Goal: Task Accomplishment & Management: Complete application form

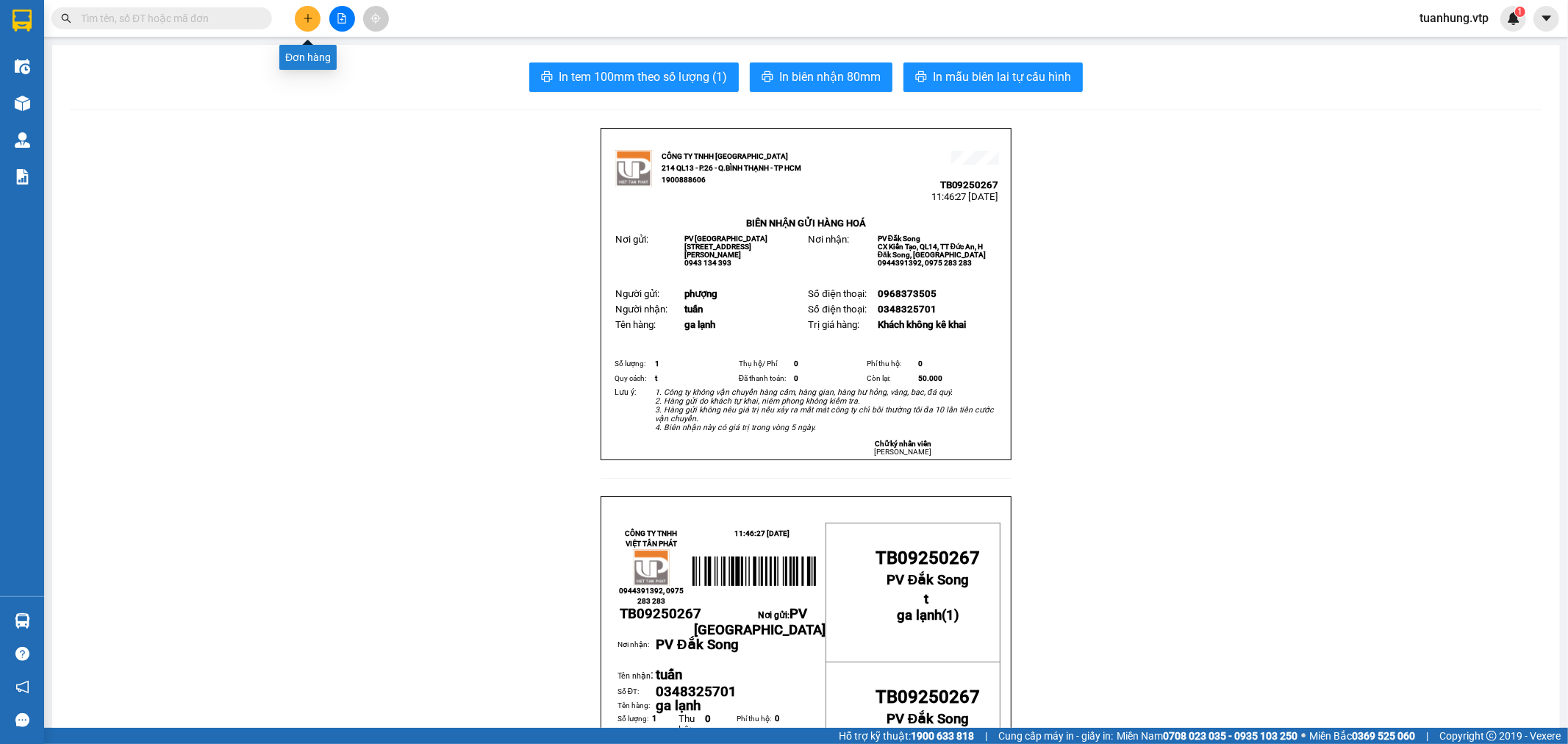
click at [306, 22] on icon "plus" at bounding box center [308, 19] width 11 height 11
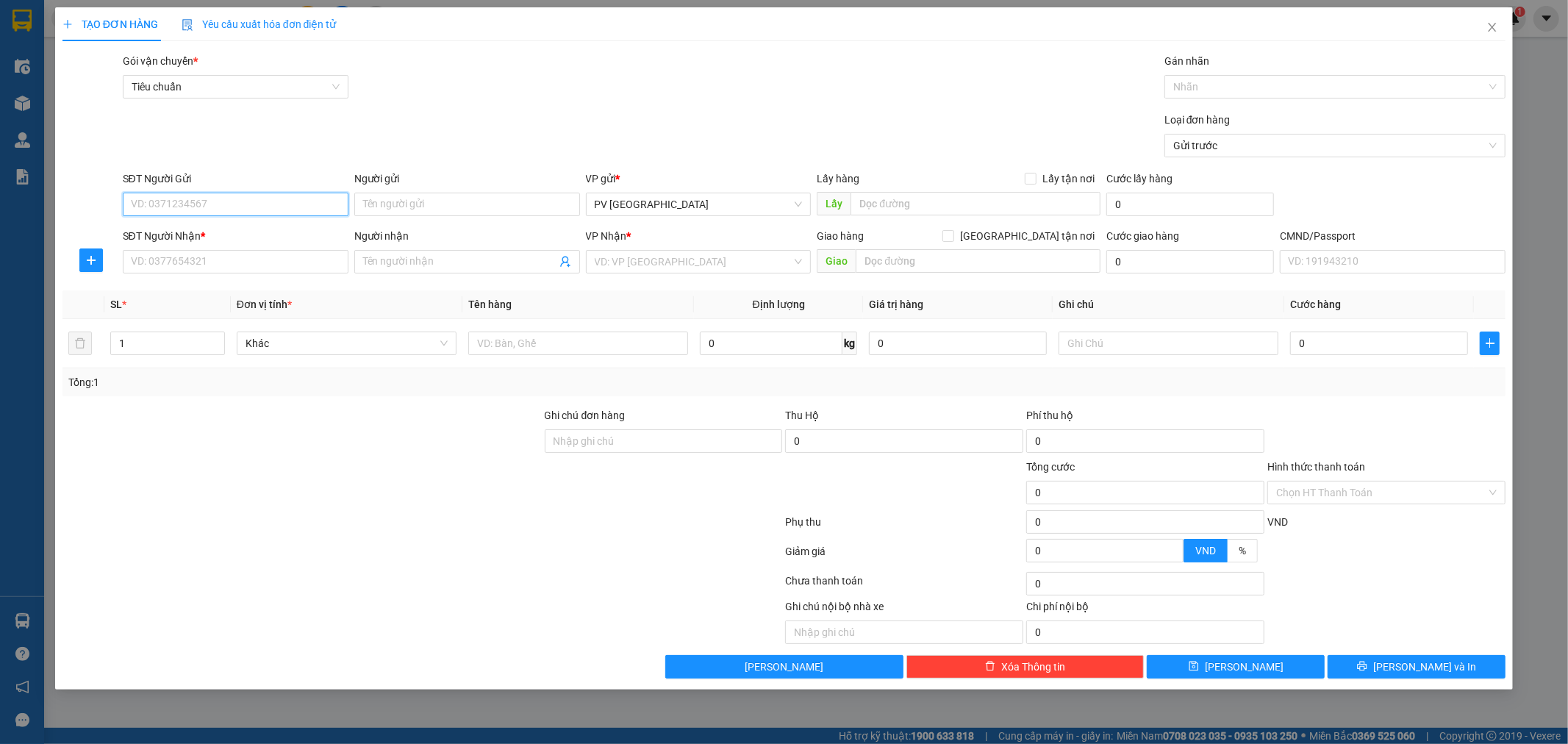
click at [229, 203] on input "SĐT Người Gửi" at bounding box center [235, 204] width 226 height 23
paste input "0908782848"
type input "0908782848"
click at [229, 227] on div "0908782848 - ĐỒNG" at bounding box center [235, 233] width 208 height 17
type input "ĐỒNG"
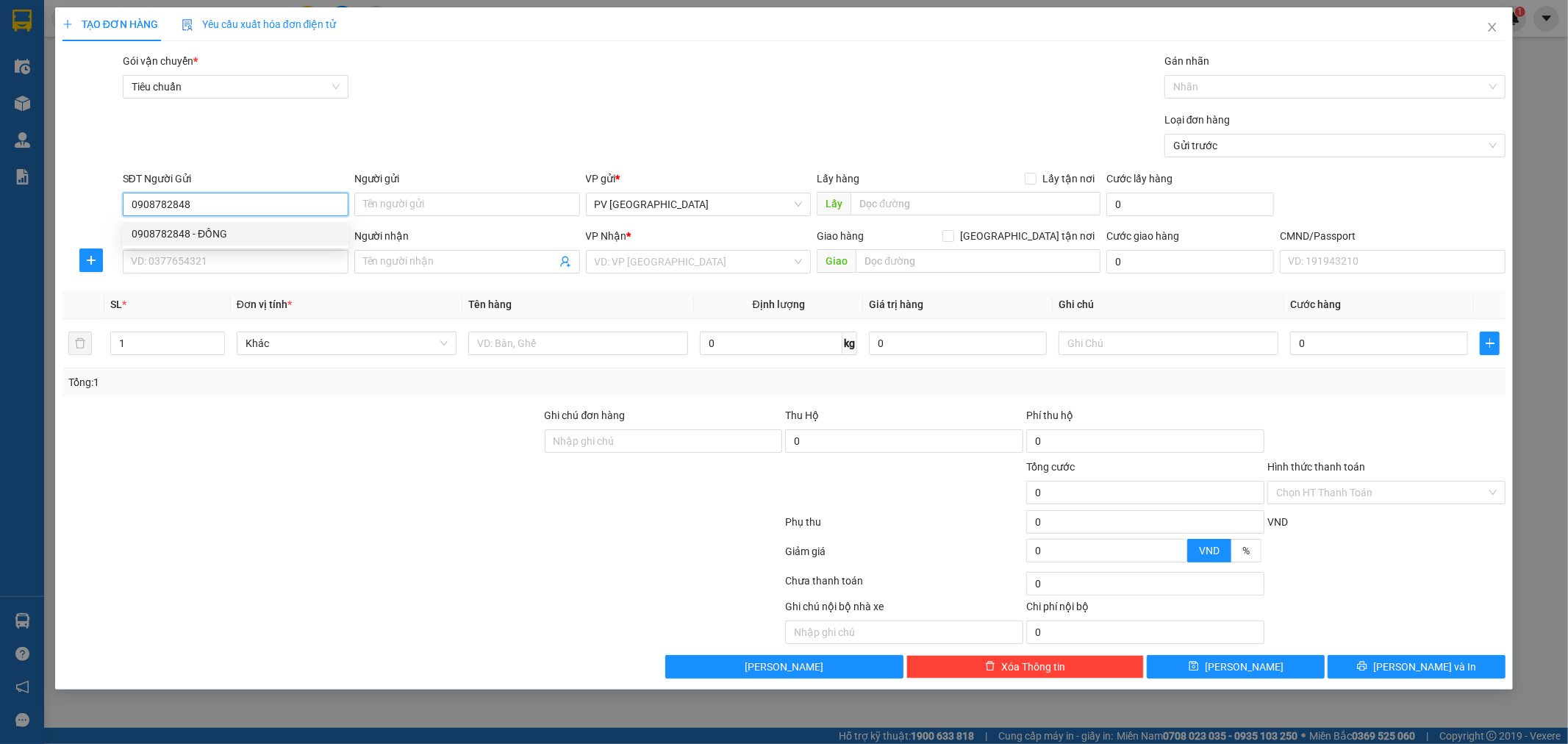
type input "0938791868"
type input "bảo"
type input "hn ( ko ktb trong"
type input "0908782848"
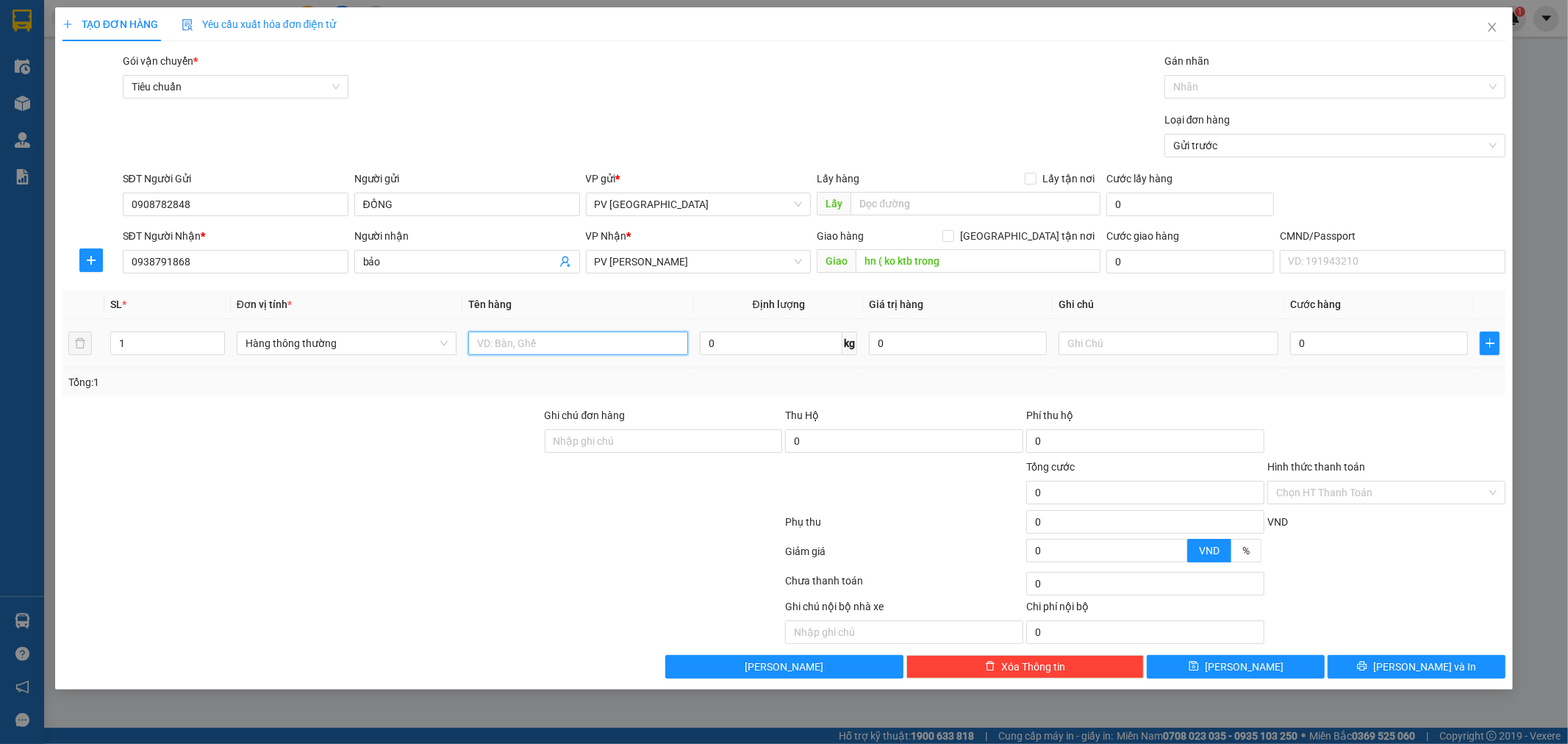
click at [508, 346] on input "text" at bounding box center [578, 344] width 220 height 23
type input "lk"
type input "h"
type input "5"
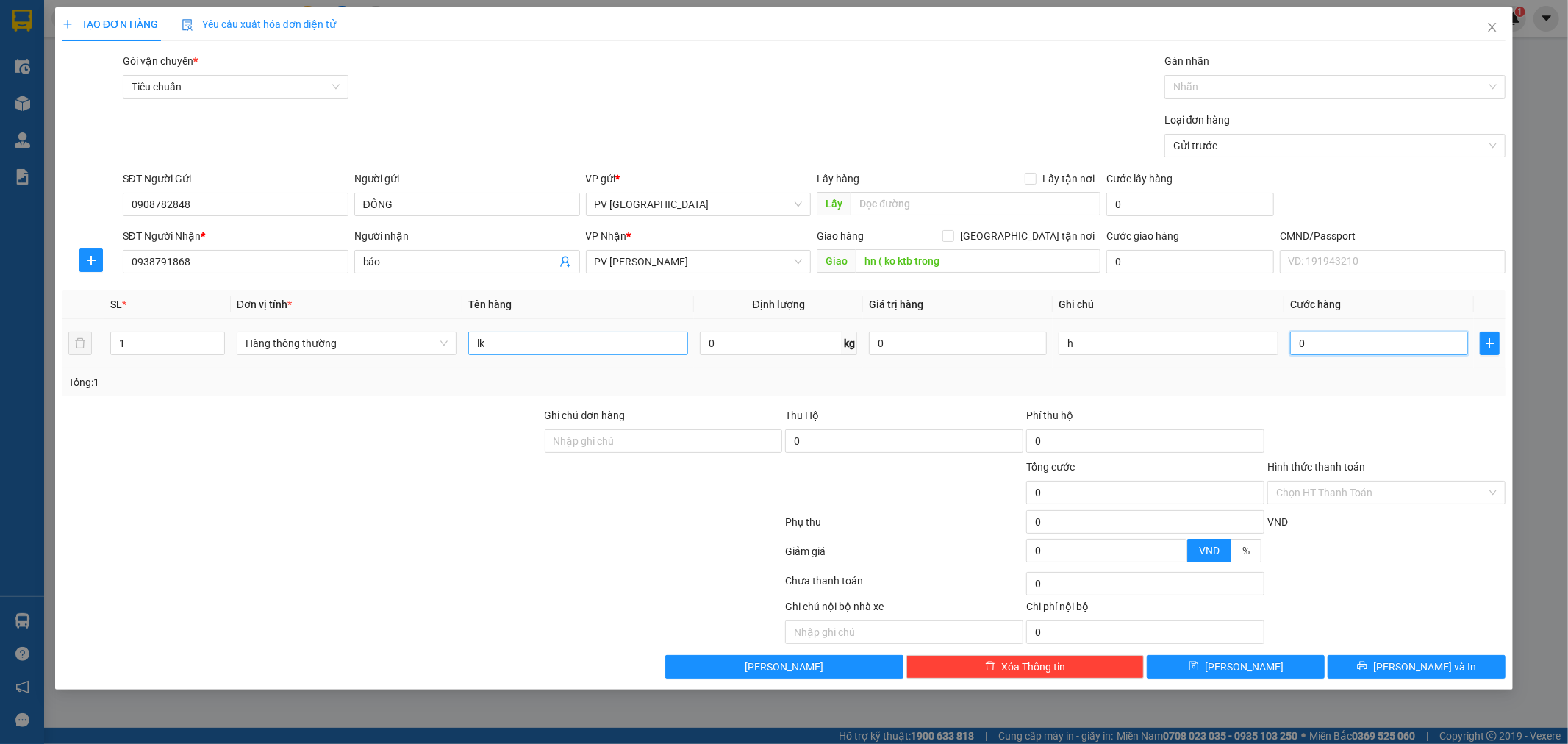
type input "5"
type input "50"
type input "500"
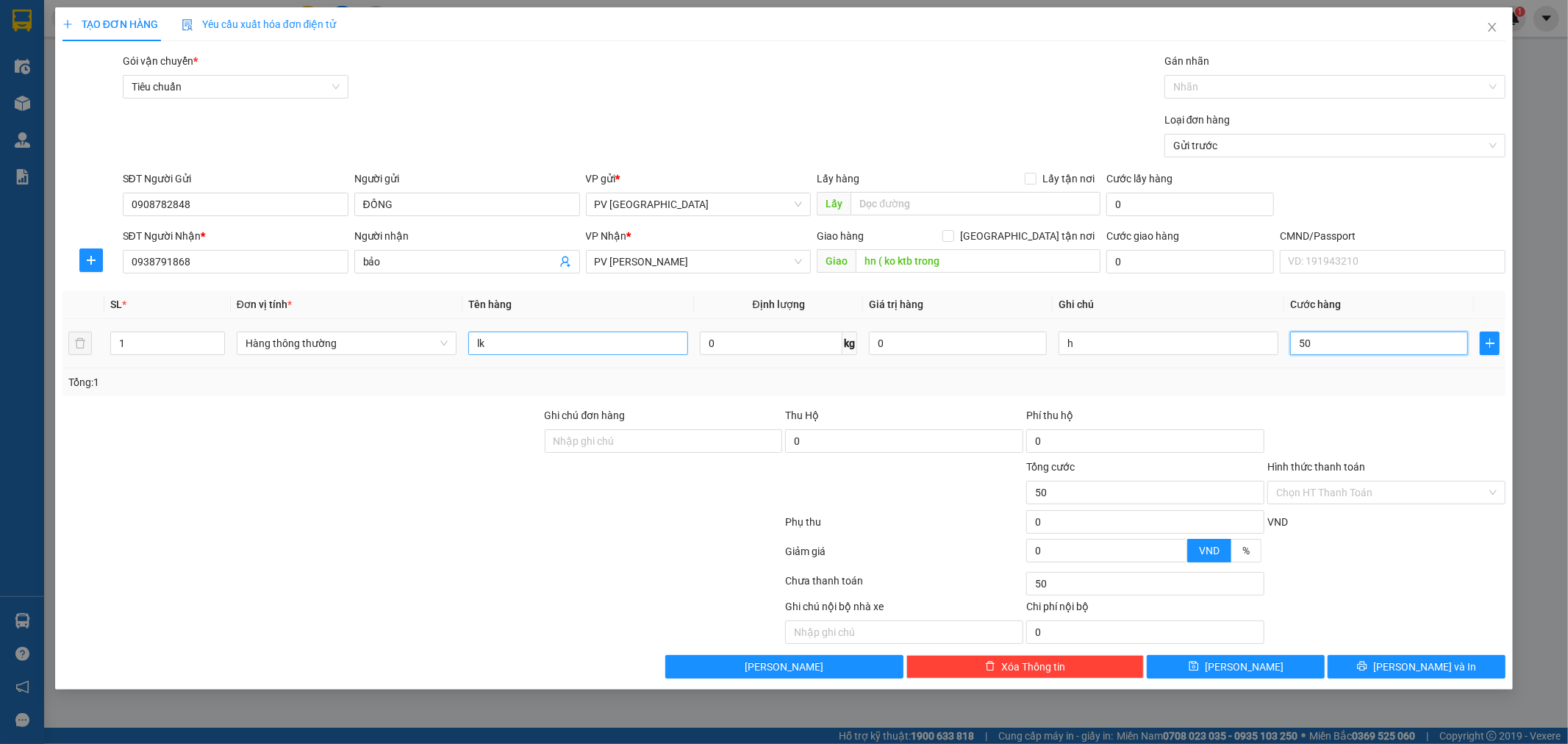
type input "500"
type input "5.000"
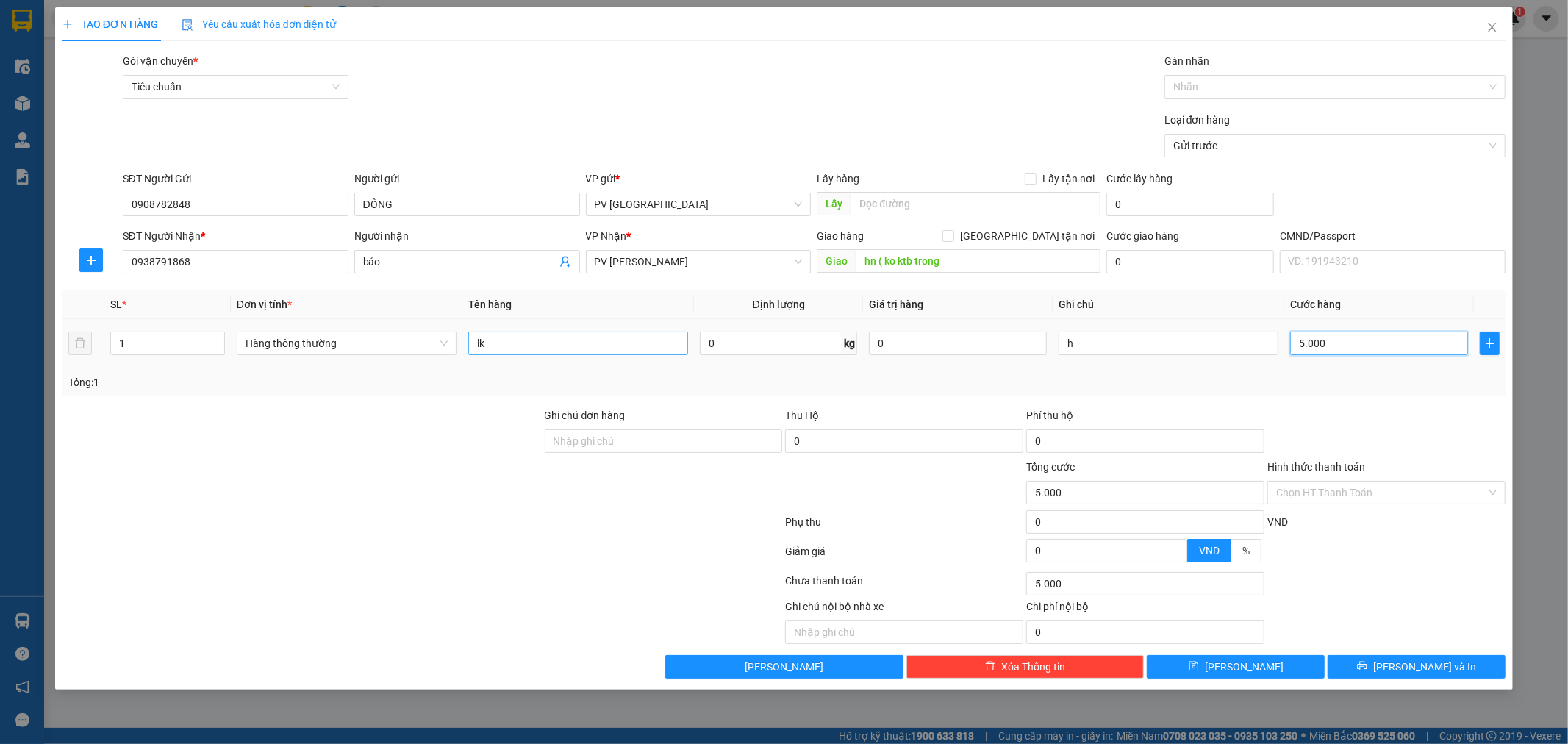
type input "50.000"
click at [887, 265] on input "hn ( ko ktb trong" at bounding box center [978, 261] width 245 height 23
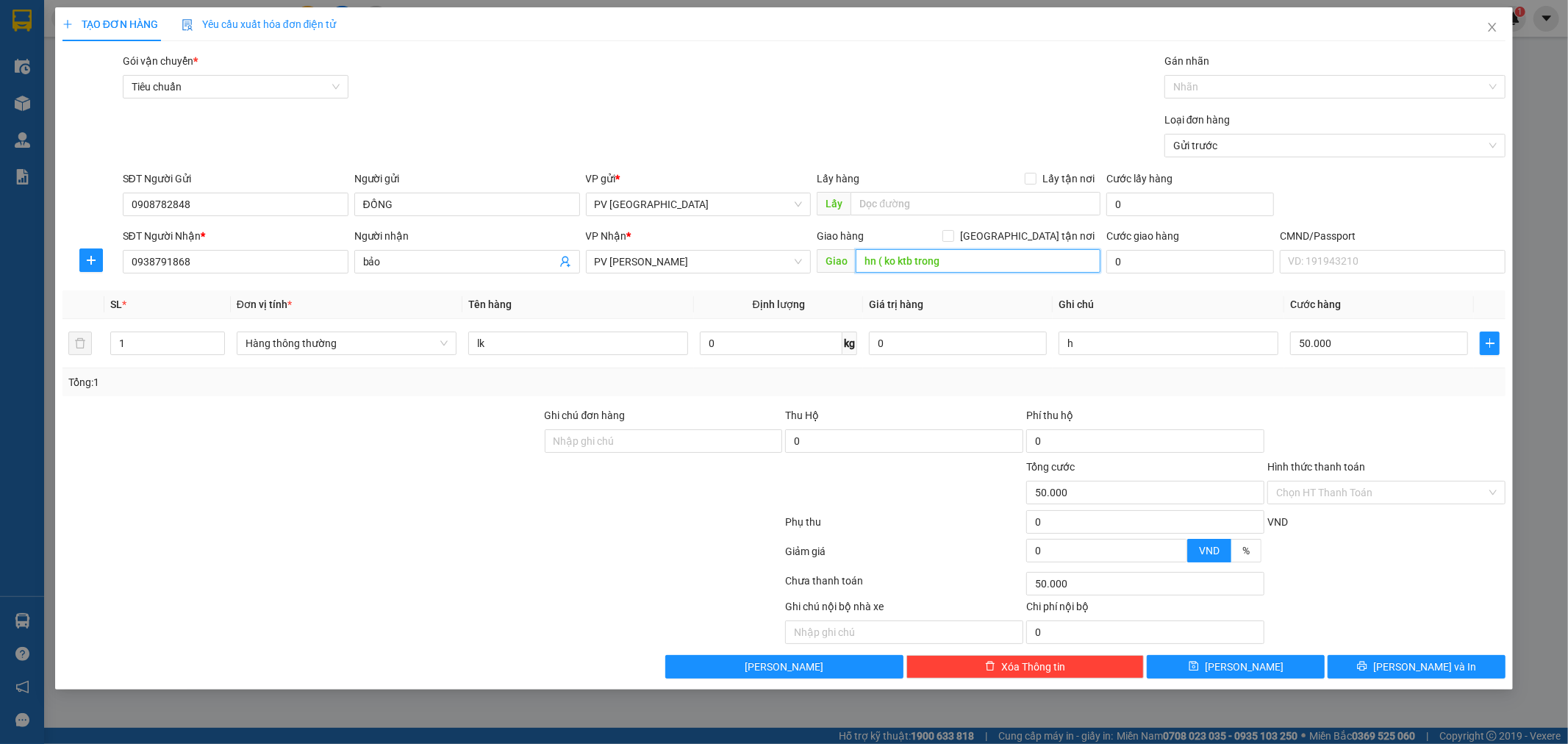
click at [887, 265] on input "hn ( ko ktb trong" at bounding box center [978, 261] width 245 height 23
type input "ko ktb trong"
click at [1426, 662] on span "[PERSON_NAME] và In" at bounding box center [1424, 667] width 103 height 17
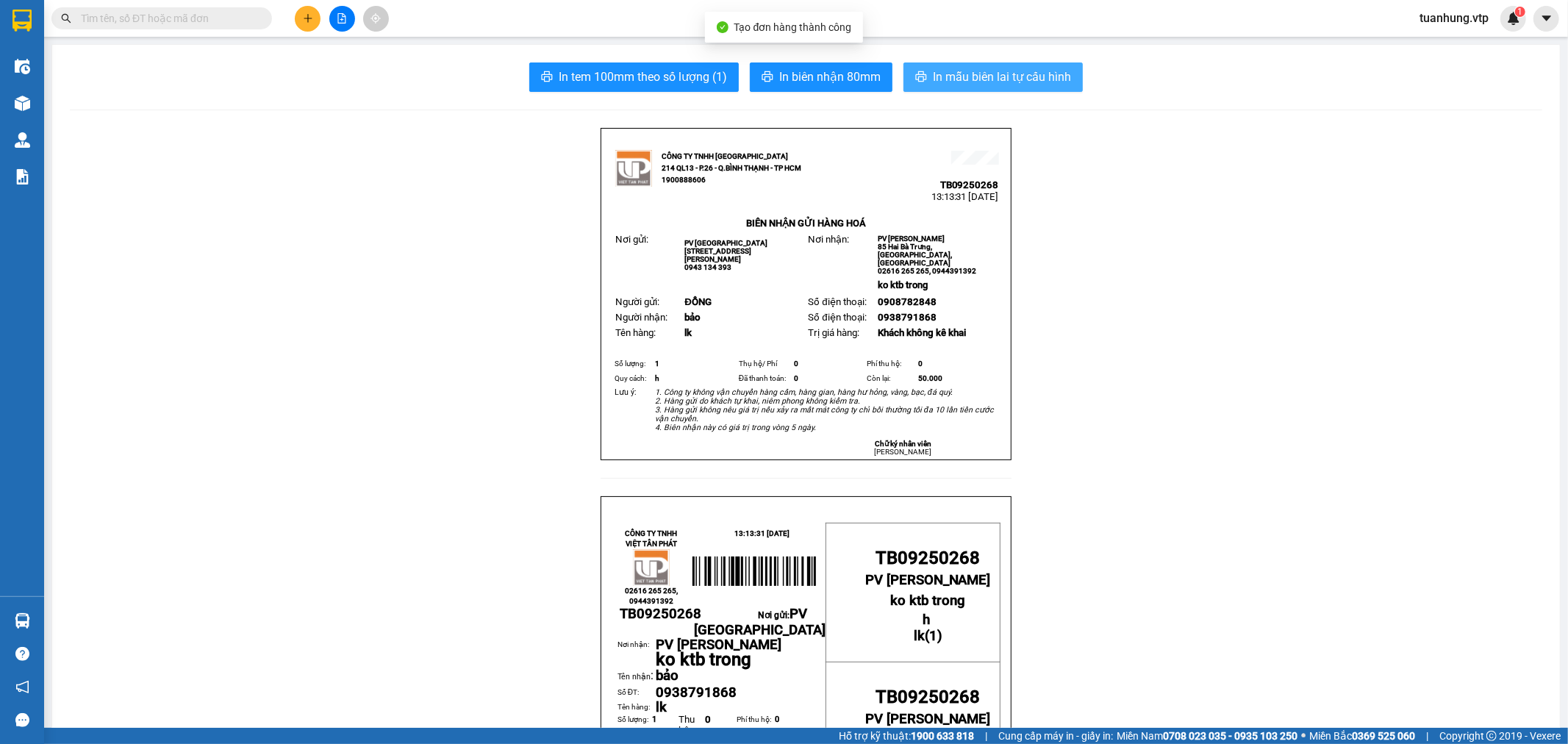
click at [965, 67] on span "In mẫu biên lai tự cấu hình" at bounding box center [1003, 76] width 139 height 19
